Goal: Find specific page/section: Find specific page/section

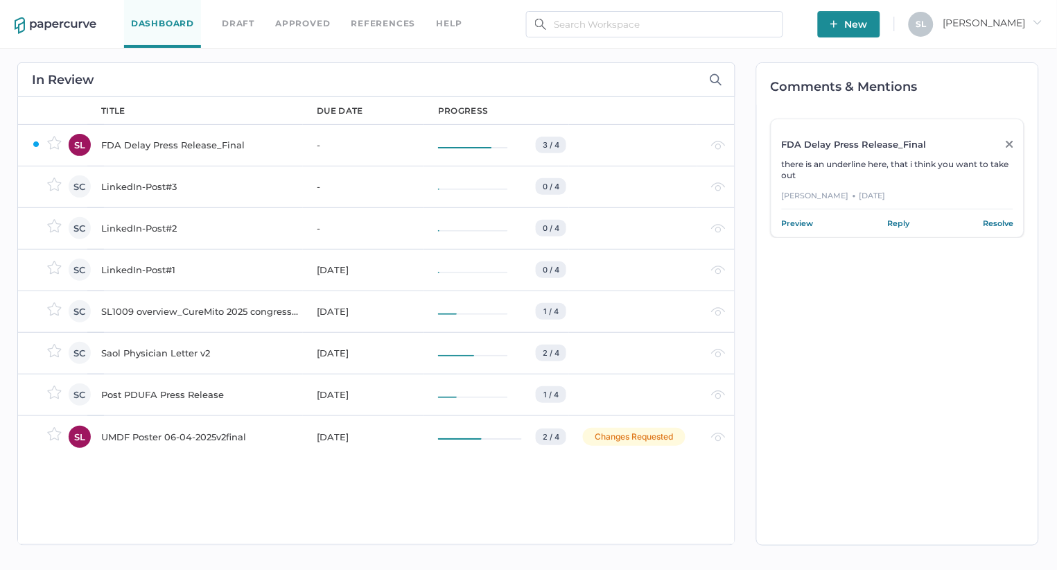
click at [299, 21] on link "Approved" at bounding box center [302, 23] width 55 height 15
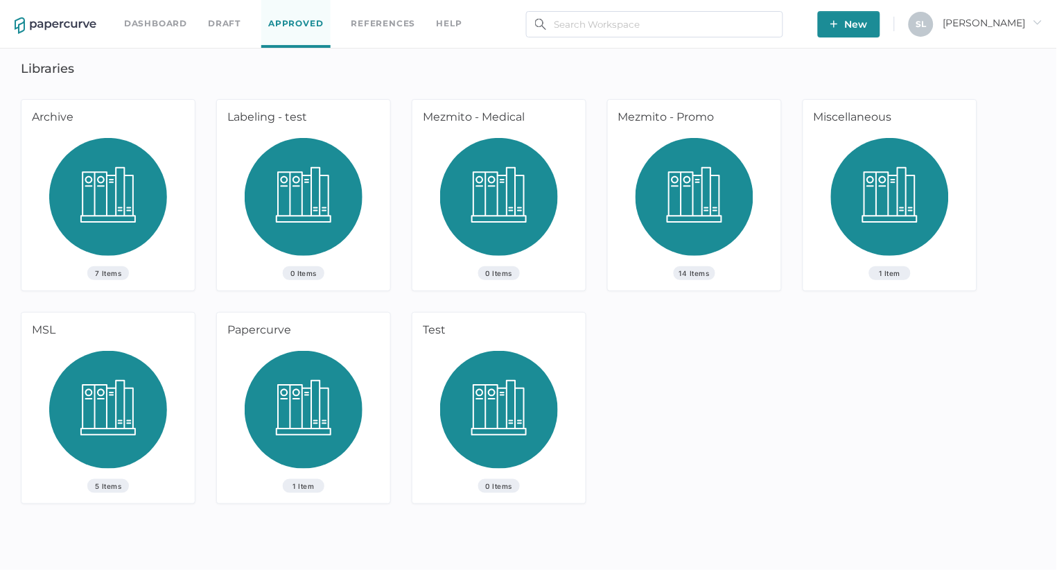
click at [174, 21] on link "Dashboard" at bounding box center [155, 23] width 63 height 15
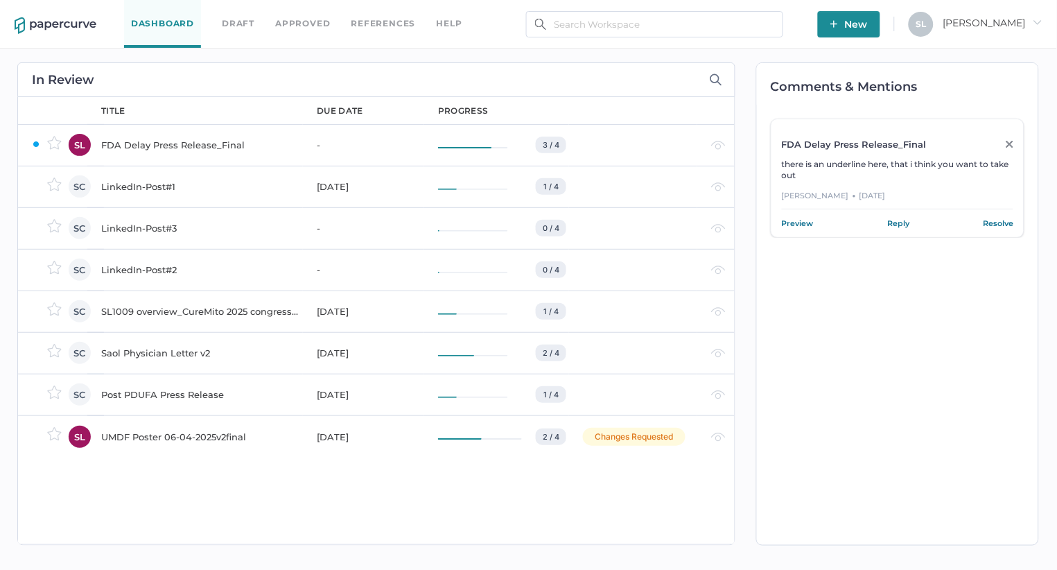
click at [148, 185] on div "LinkedIn-Post#1" at bounding box center [200, 186] width 199 height 17
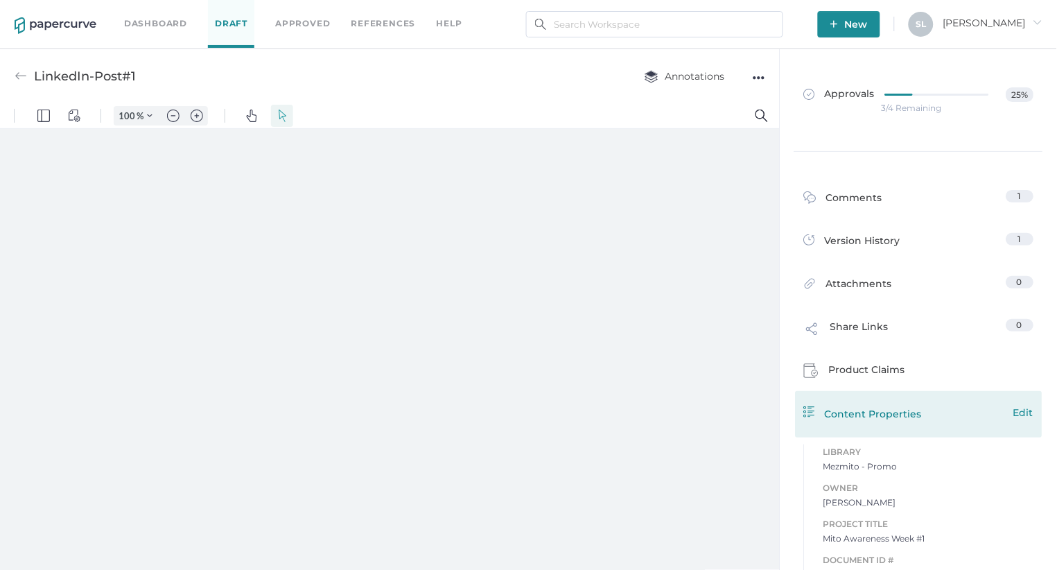
type input "135"
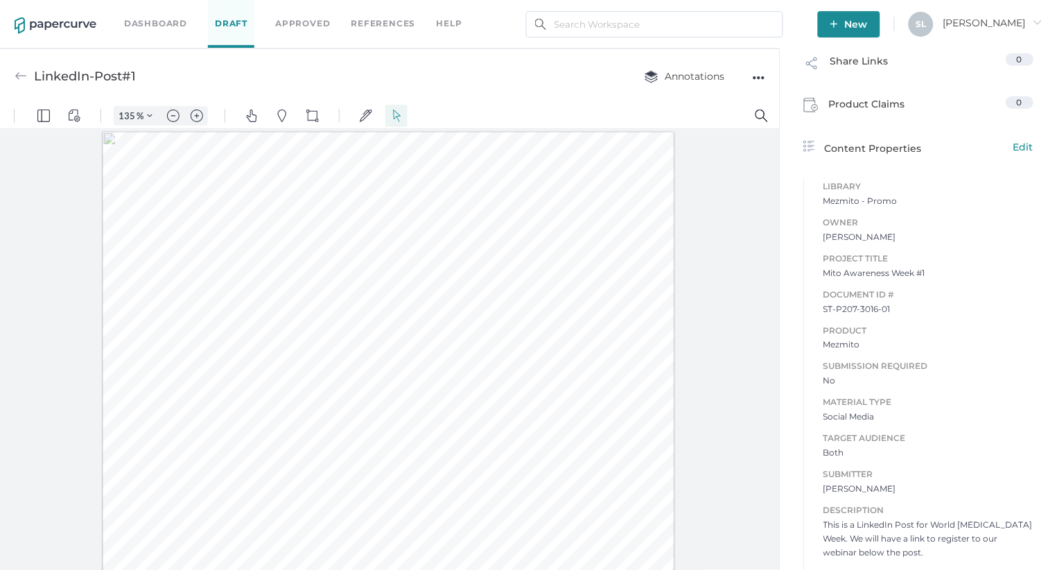
scroll to position [311, 0]
